Goal: Transaction & Acquisition: Purchase product/service

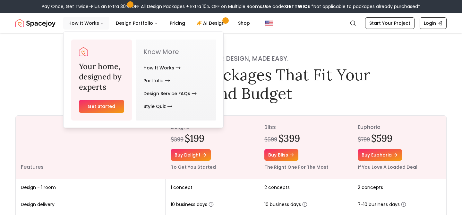
click at [97, 24] on button "How It Works" at bounding box center [86, 23] width 46 height 13
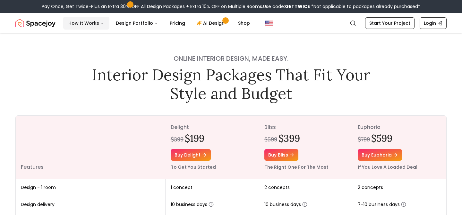
click at [94, 25] on button "How It Works" at bounding box center [86, 23] width 46 height 13
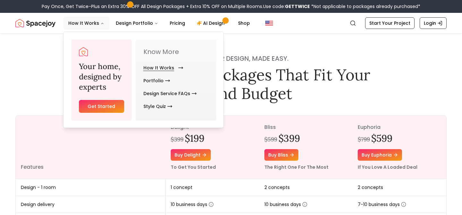
click at [166, 66] on link "How It Works" at bounding box center [161, 67] width 37 height 13
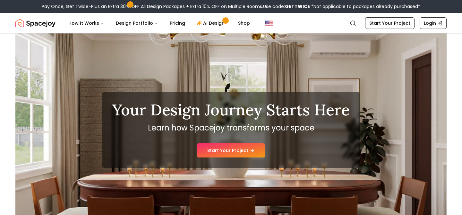
click at [258, 72] on div "Your Design Journey Starts Here Learn how Spacejoy transforms your space Start …" at bounding box center [230, 129] width 431 height 192
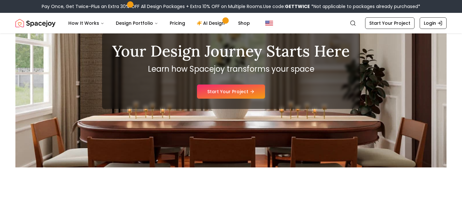
scroll to position [9, 0]
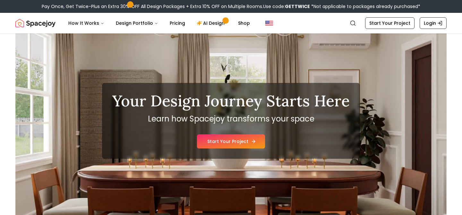
click at [235, 143] on link "Start Your Project" at bounding box center [231, 141] width 68 height 14
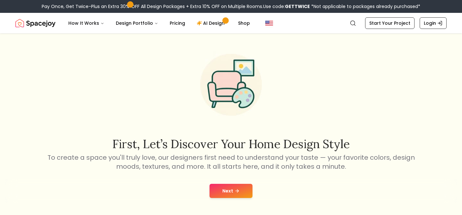
click at [237, 190] on icon at bounding box center [236, 190] width 5 height 5
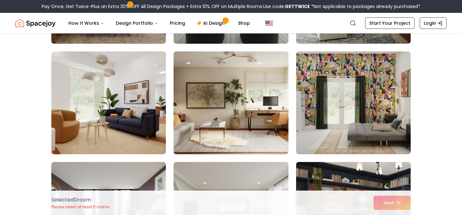
scroll to position [372, 0]
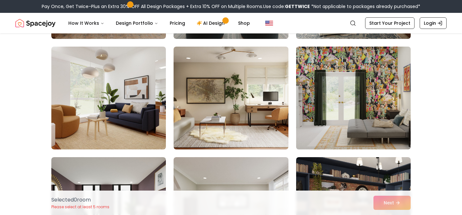
click at [373, 103] on img at bounding box center [353, 98] width 120 height 108
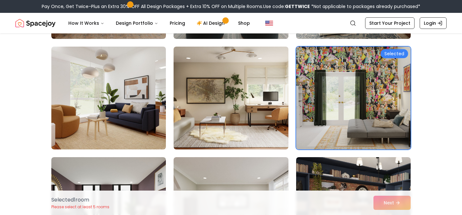
click at [395, 54] on div "Selected" at bounding box center [394, 53] width 28 height 9
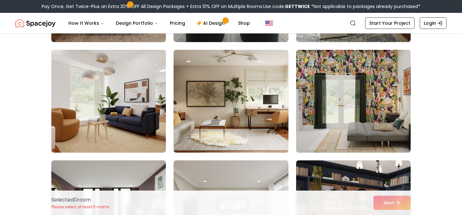
scroll to position [368, 0]
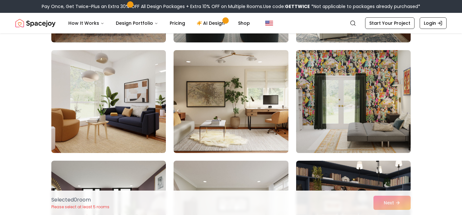
click at [371, 134] on img at bounding box center [353, 101] width 120 height 108
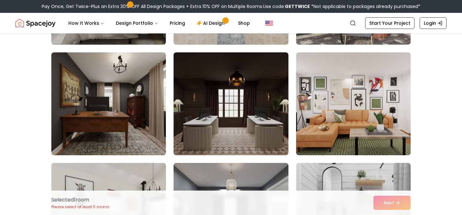
scroll to position [587, 0]
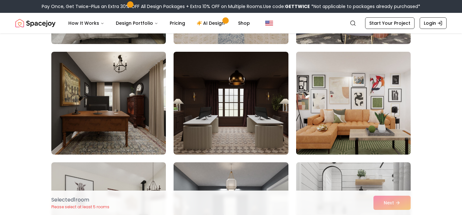
click at [328, 91] on img at bounding box center [353, 103] width 120 height 108
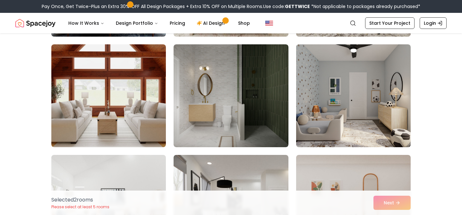
scroll to position [1258, 0]
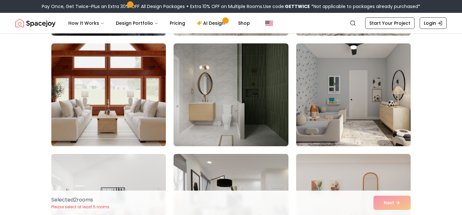
click at [349, 75] on img at bounding box center [353, 95] width 120 height 108
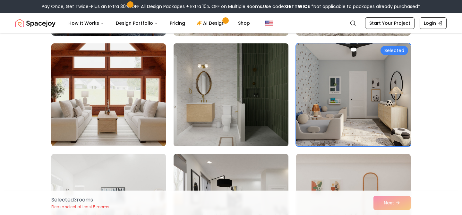
scroll to position [1258, 0]
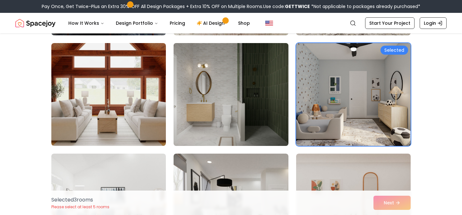
click at [271, 85] on img at bounding box center [231, 94] width 120 height 108
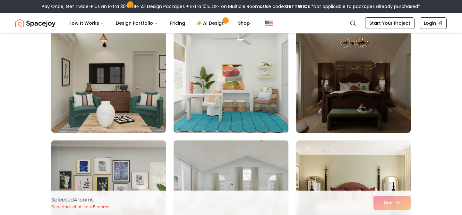
scroll to position [3369, 0]
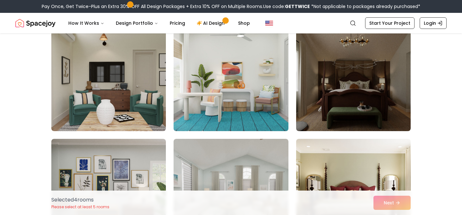
click at [257, 50] on img at bounding box center [231, 80] width 120 height 108
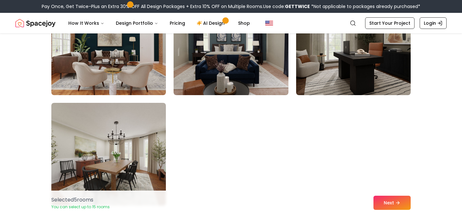
scroll to position [3626, 0]
click at [392, 202] on button "Next" at bounding box center [391, 202] width 37 height 14
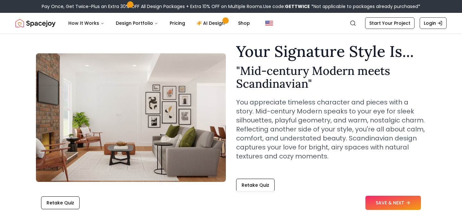
scroll to position [19, 0]
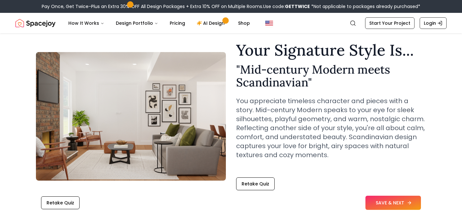
click at [377, 200] on button "SAVE & NEXT" at bounding box center [392, 202] width 55 height 14
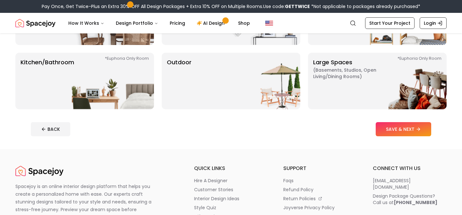
scroll to position [174, 0]
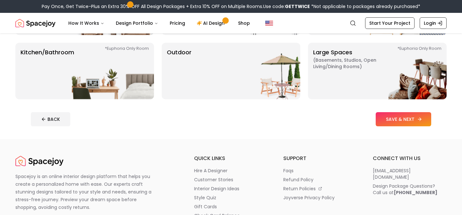
click at [396, 116] on button "SAVE & NEXT" at bounding box center [403, 119] width 55 height 14
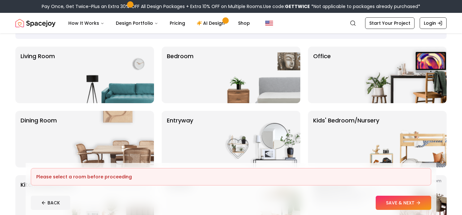
scroll to position [42, 0]
click at [129, 85] on img at bounding box center [113, 75] width 82 height 56
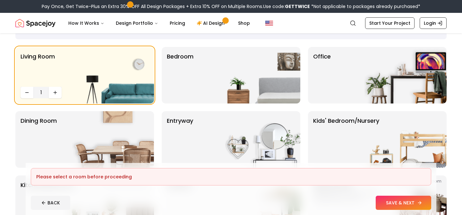
click at [383, 197] on button "SAVE & NEXT" at bounding box center [403, 202] width 55 height 14
